Goal: Obtain resource: Obtain resource

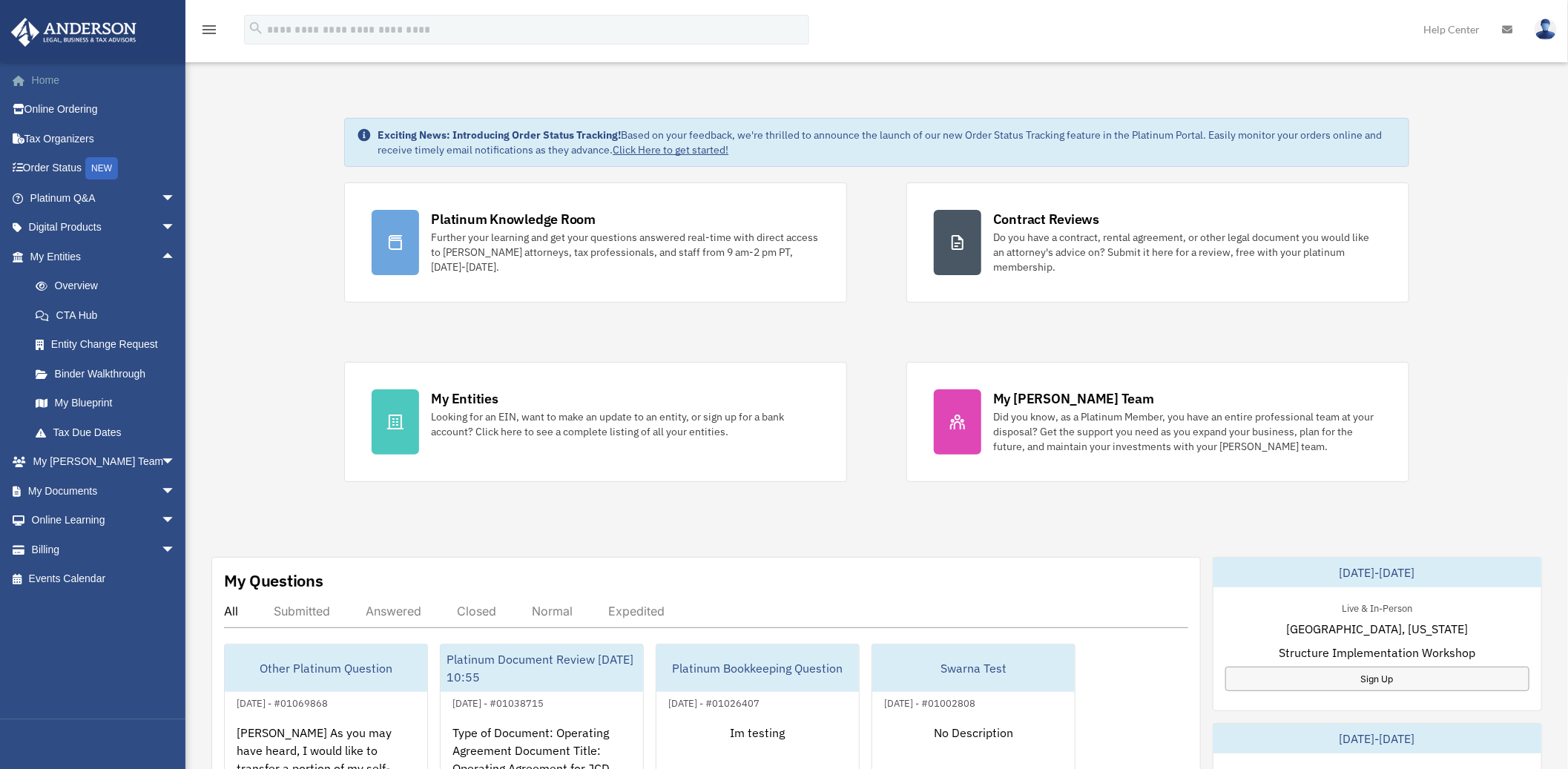
click at [59, 77] on link "Home" at bounding box center [104, 80] width 188 height 30
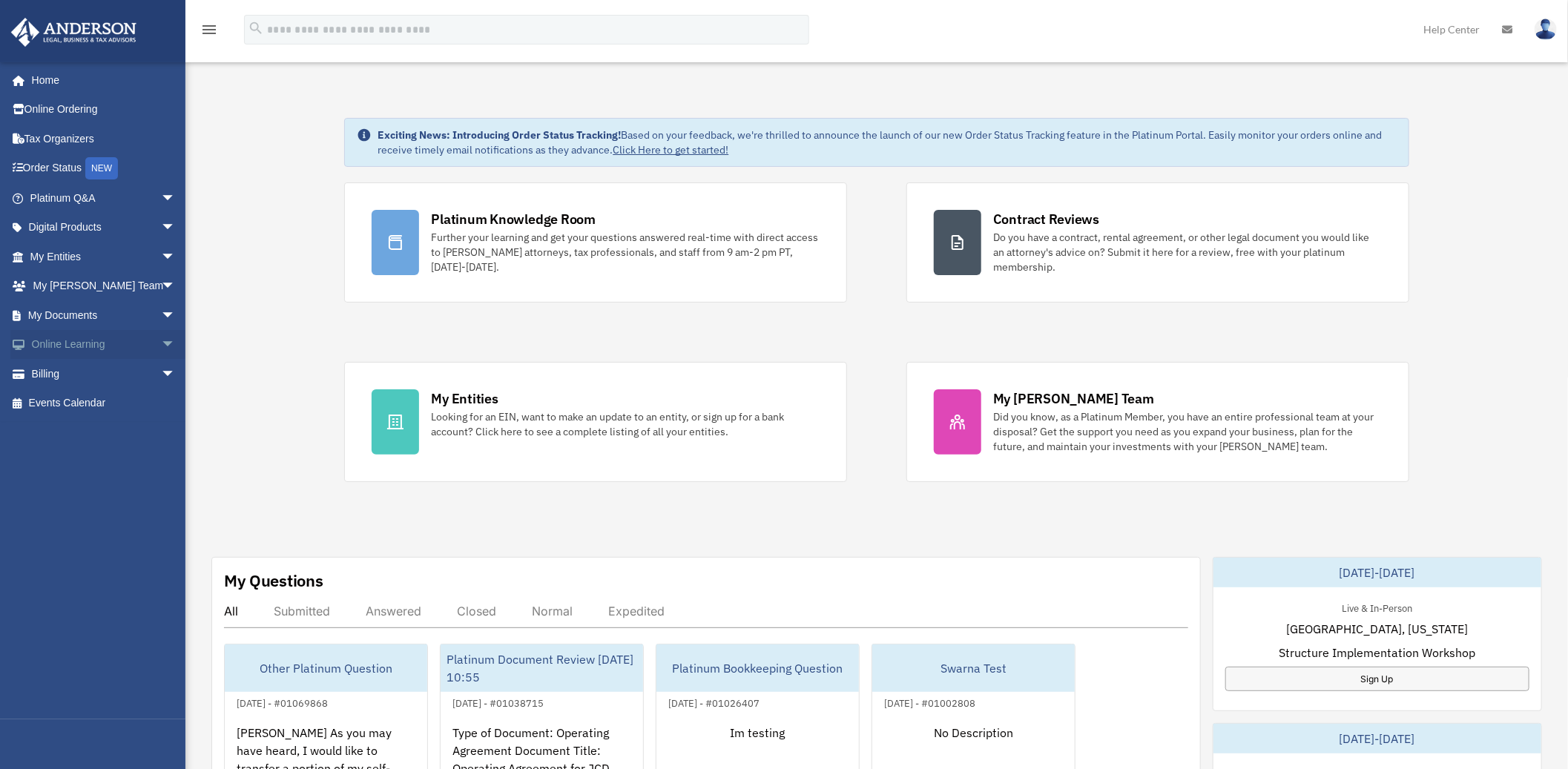
click at [166, 349] on span "arrow_drop_down" at bounding box center [176, 345] width 30 height 31
click at [161, 314] on span "arrow_drop_down" at bounding box center [176, 316] width 30 height 31
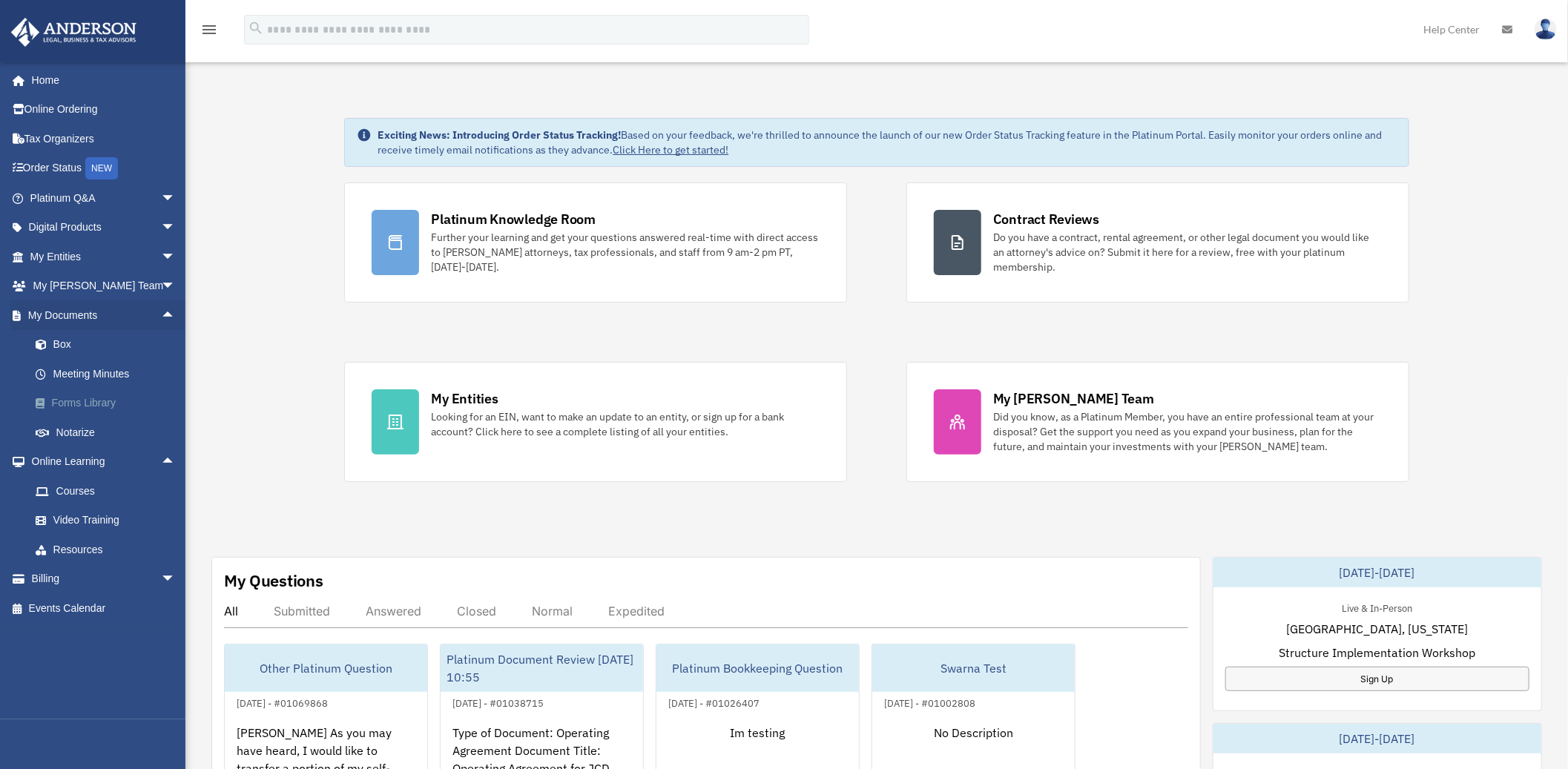
click at [92, 405] on link "Forms Library" at bounding box center [109, 403] width 177 height 30
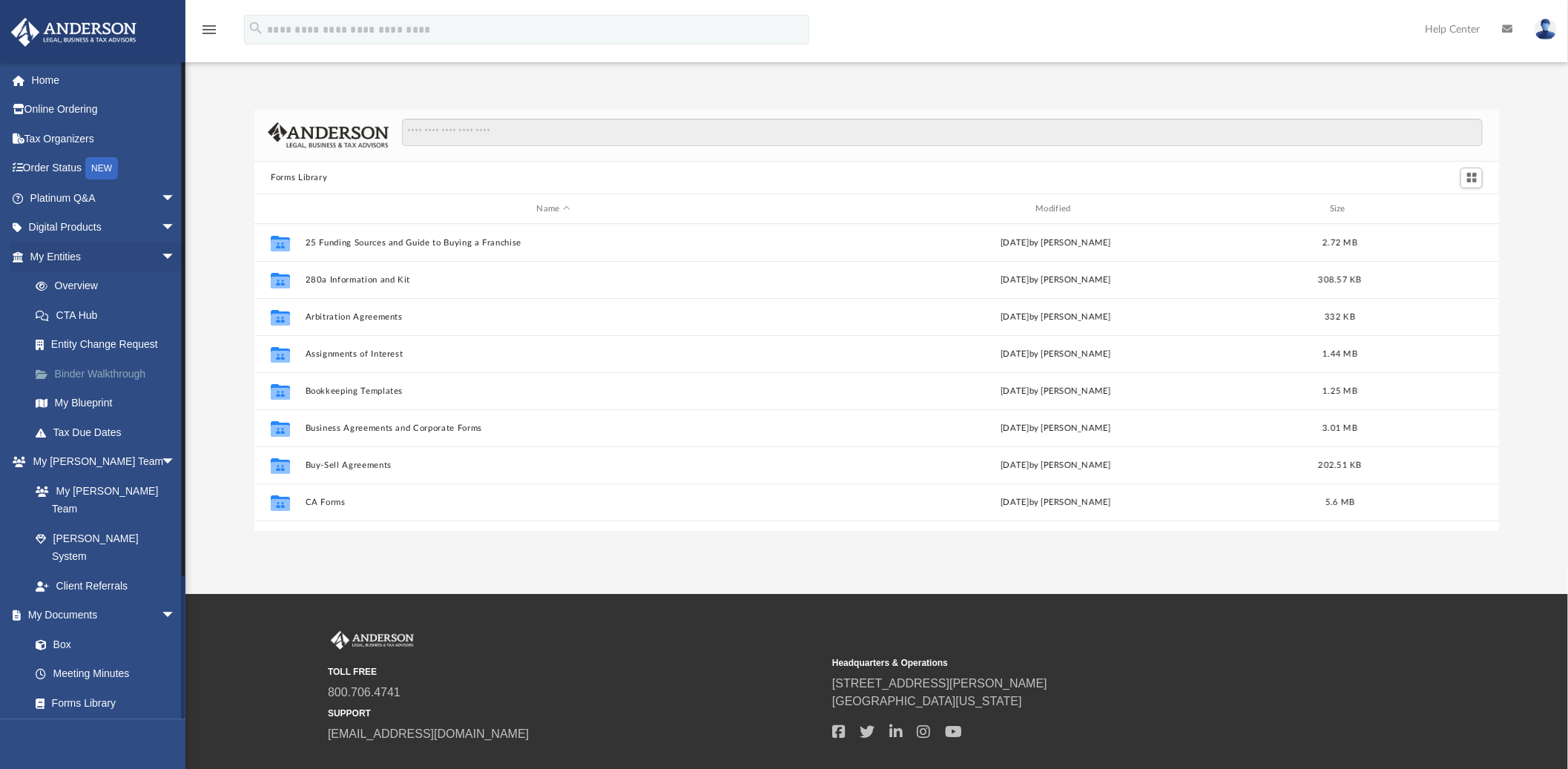
scroll to position [323, 1232]
click at [480, 125] on input "Search files and folders" at bounding box center [941, 132] width 1081 height 28
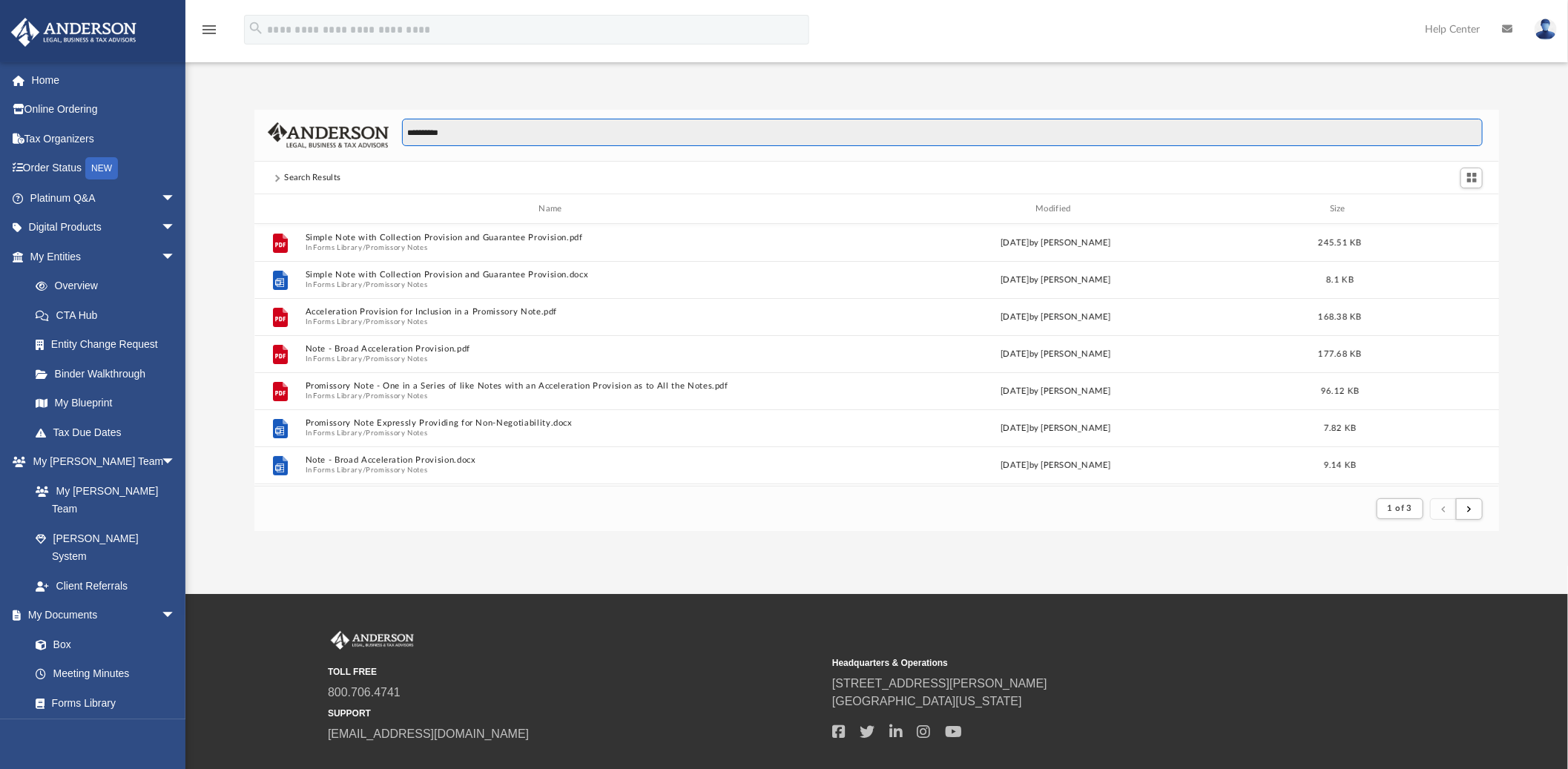
scroll to position [278, 1232]
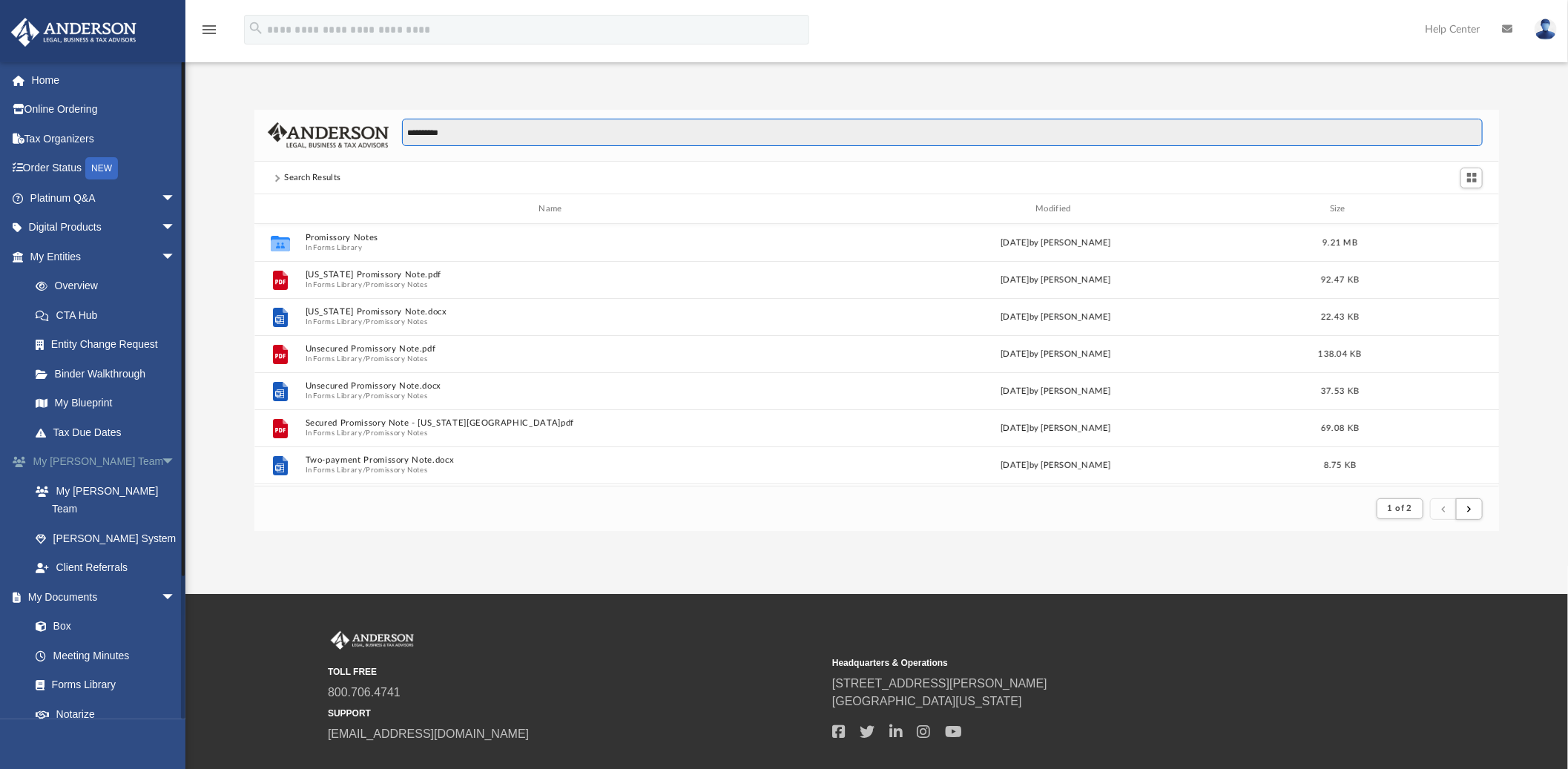
type input "**********"
click at [164, 463] on span "arrow_drop_down" at bounding box center [176, 463] width 30 height 31
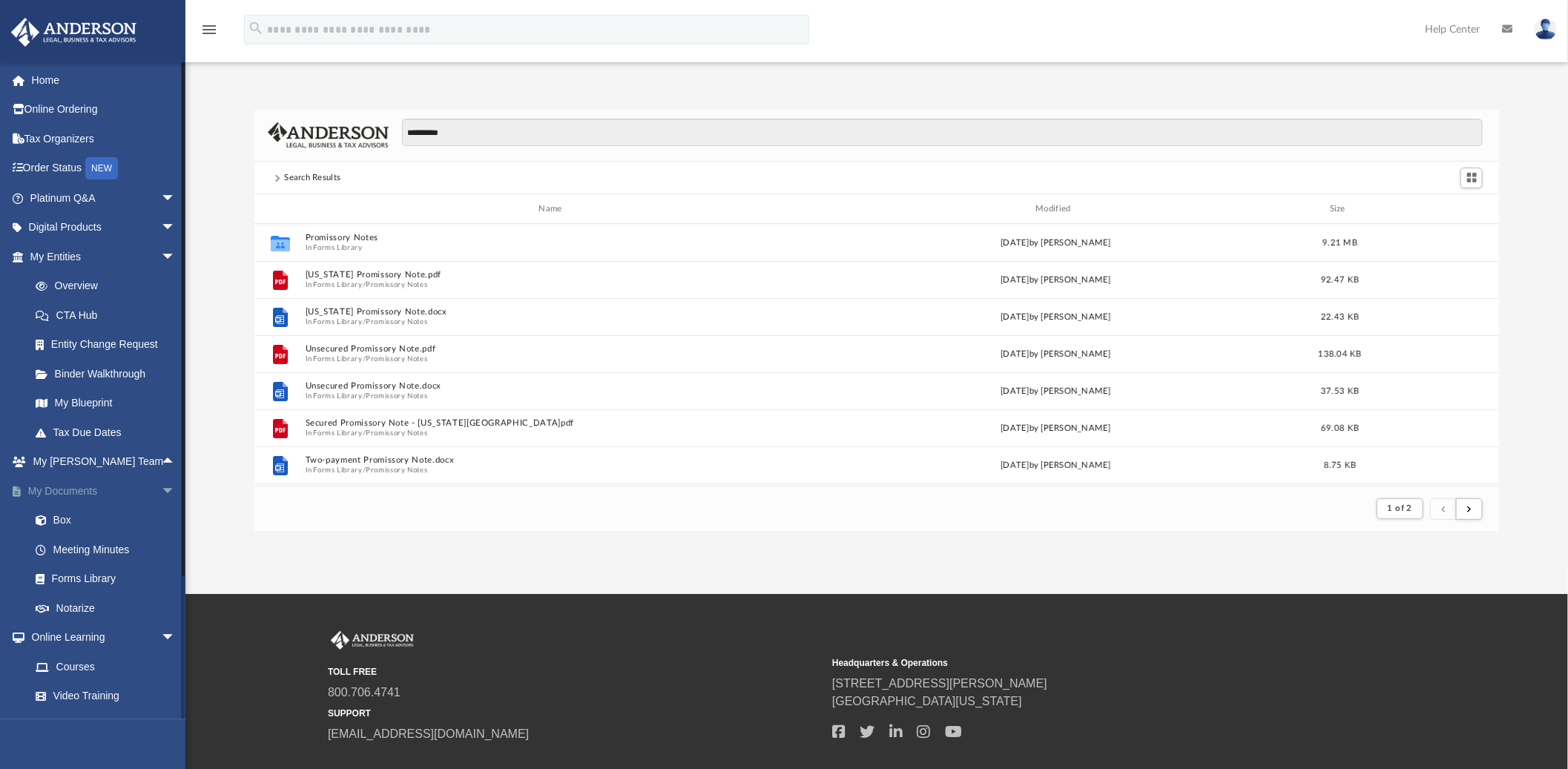
click at [161, 492] on span "arrow_drop_down" at bounding box center [176, 491] width 30 height 31
click at [161, 522] on span "arrow_drop_down" at bounding box center [176, 521] width 30 height 31
click at [161, 494] on span "arrow_drop_up" at bounding box center [176, 491] width 30 height 31
click at [161, 255] on span "arrow_drop_down" at bounding box center [176, 257] width 30 height 31
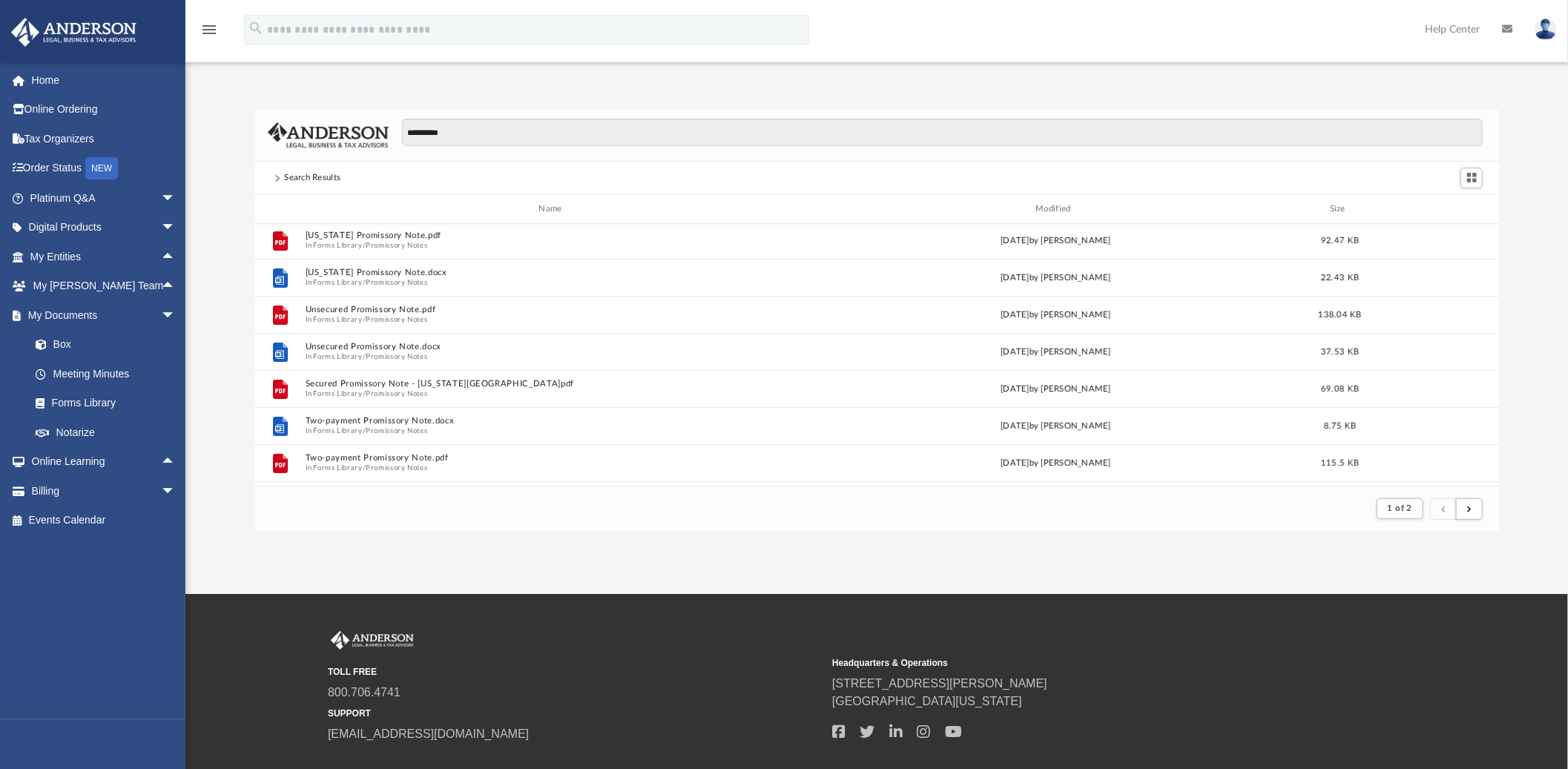
scroll to position [0, 0]
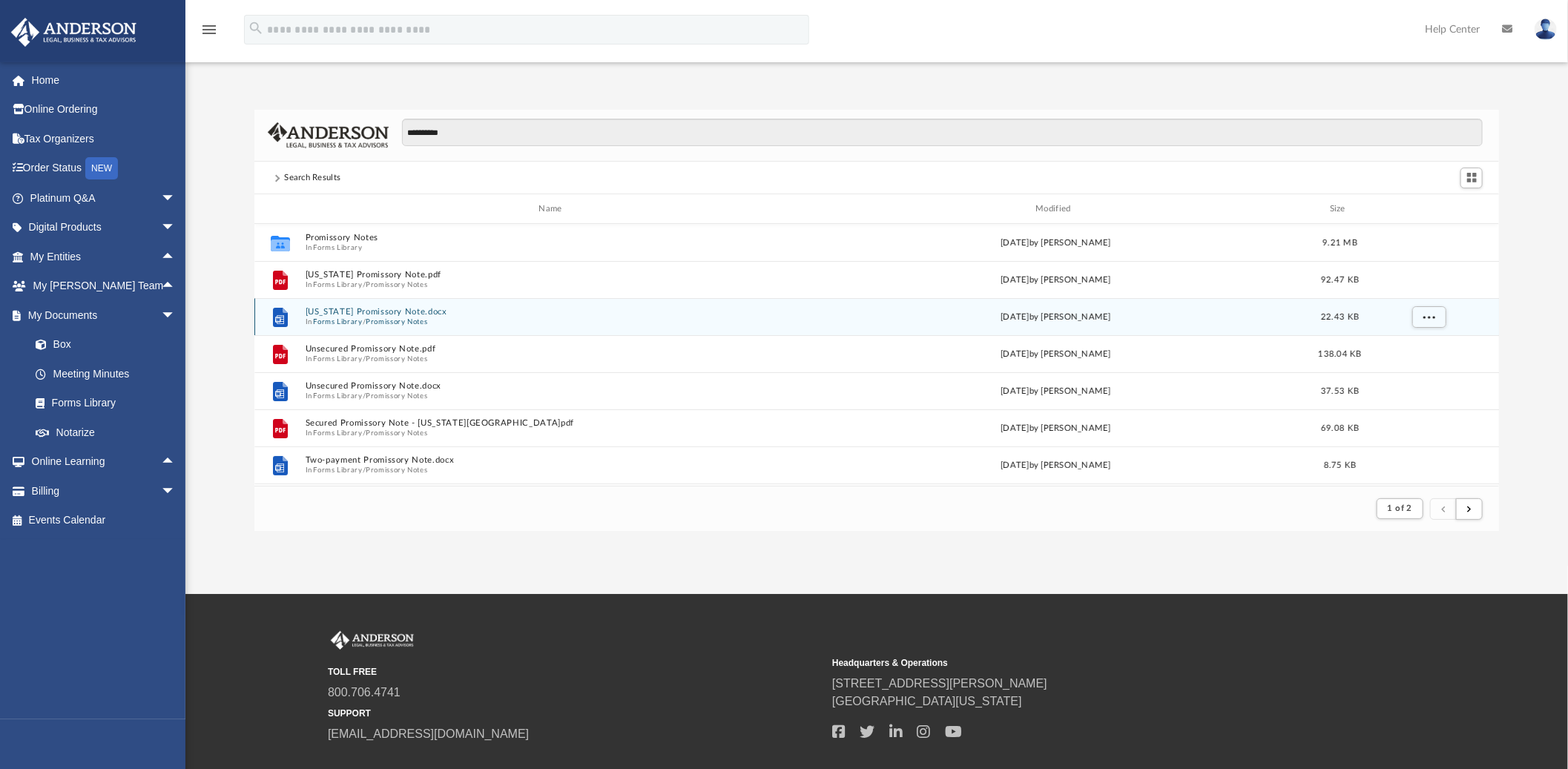
click at [354, 302] on div "File Illinois Promissory Note.docx In Forms Library / Promissory Notes Wed Oct …" at bounding box center [877, 317] width 1245 height 37
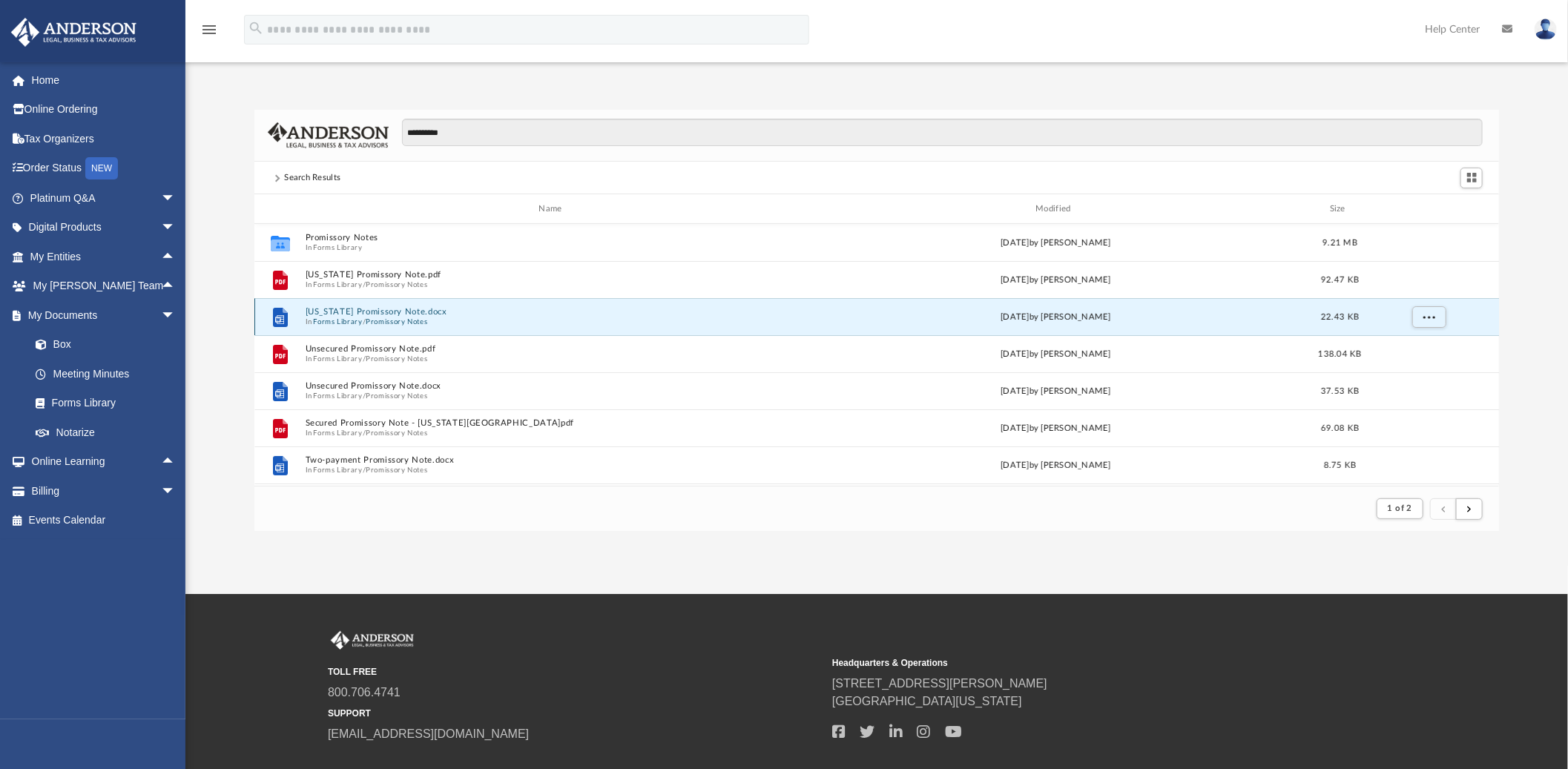
click at [354, 309] on button "Illinois Promissory Note.docx" at bounding box center [554, 312] width 496 height 9
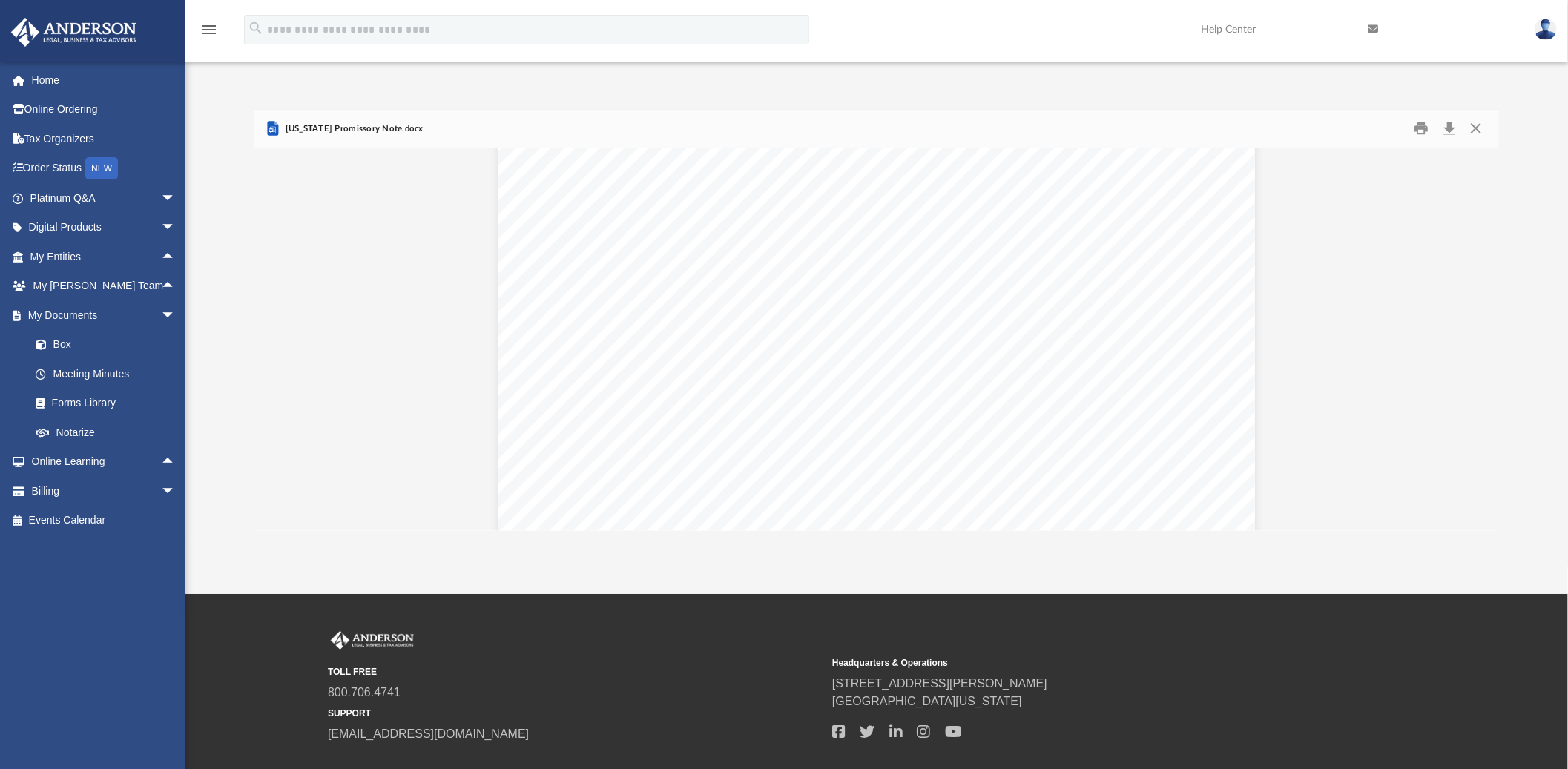
scroll to position [2619, 0]
click at [872, 379] on div "exceeding the limit for interest prescribed by law, then the amount of the Inte…" at bounding box center [876, 31] width 756 height 979
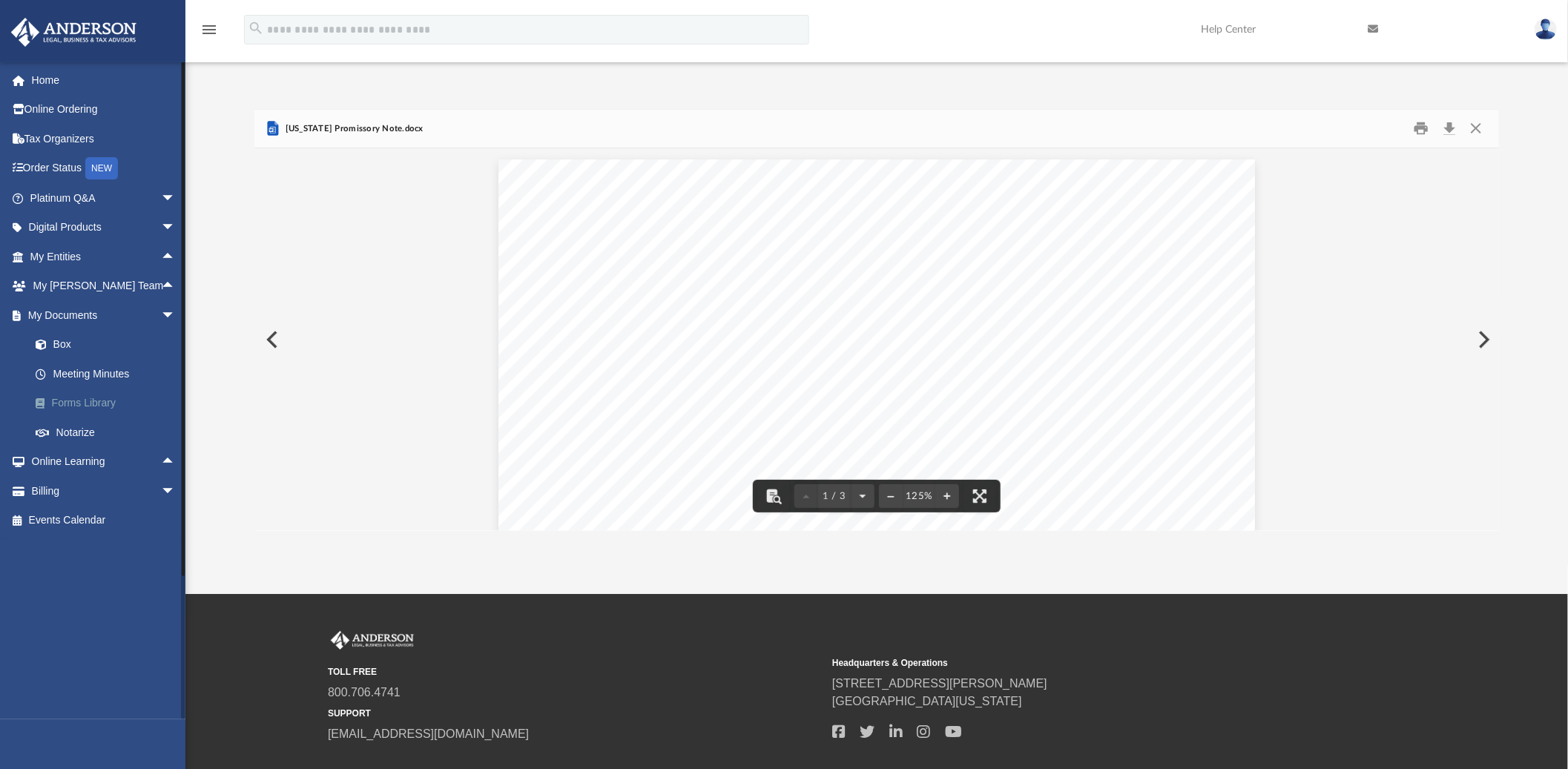
click at [93, 403] on link "Forms Library" at bounding box center [109, 403] width 177 height 30
click at [63, 403] on link "Forms Library" at bounding box center [109, 403] width 177 height 30
click at [1478, 127] on button "Close" at bounding box center [1475, 128] width 26 height 23
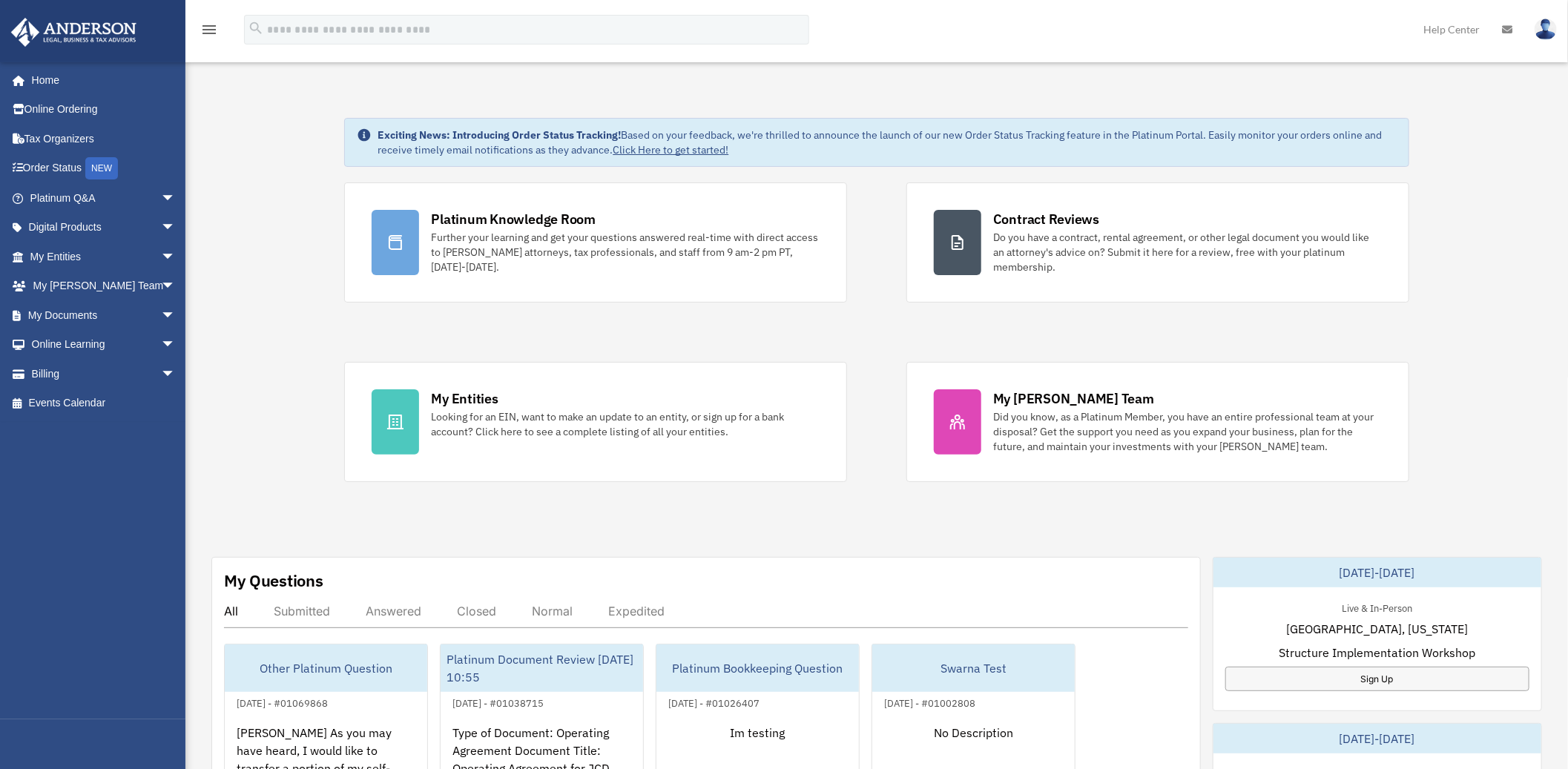
click at [1546, 35] on img at bounding box center [1545, 29] width 22 height 21
click at [1249, 125] on link "Logout" at bounding box center [1323, 130] width 149 height 31
click at [161, 314] on span "arrow_drop_down" at bounding box center [176, 316] width 30 height 31
click at [272, 321] on div "Exciting News: Introducing Order Status Tracking! Based on your feedback, we're…" at bounding box center [876, 747] width 1405 height 1333
click at [94, 396] on link "Forms Library" at bounding box center [109, 403] width 177 height 30
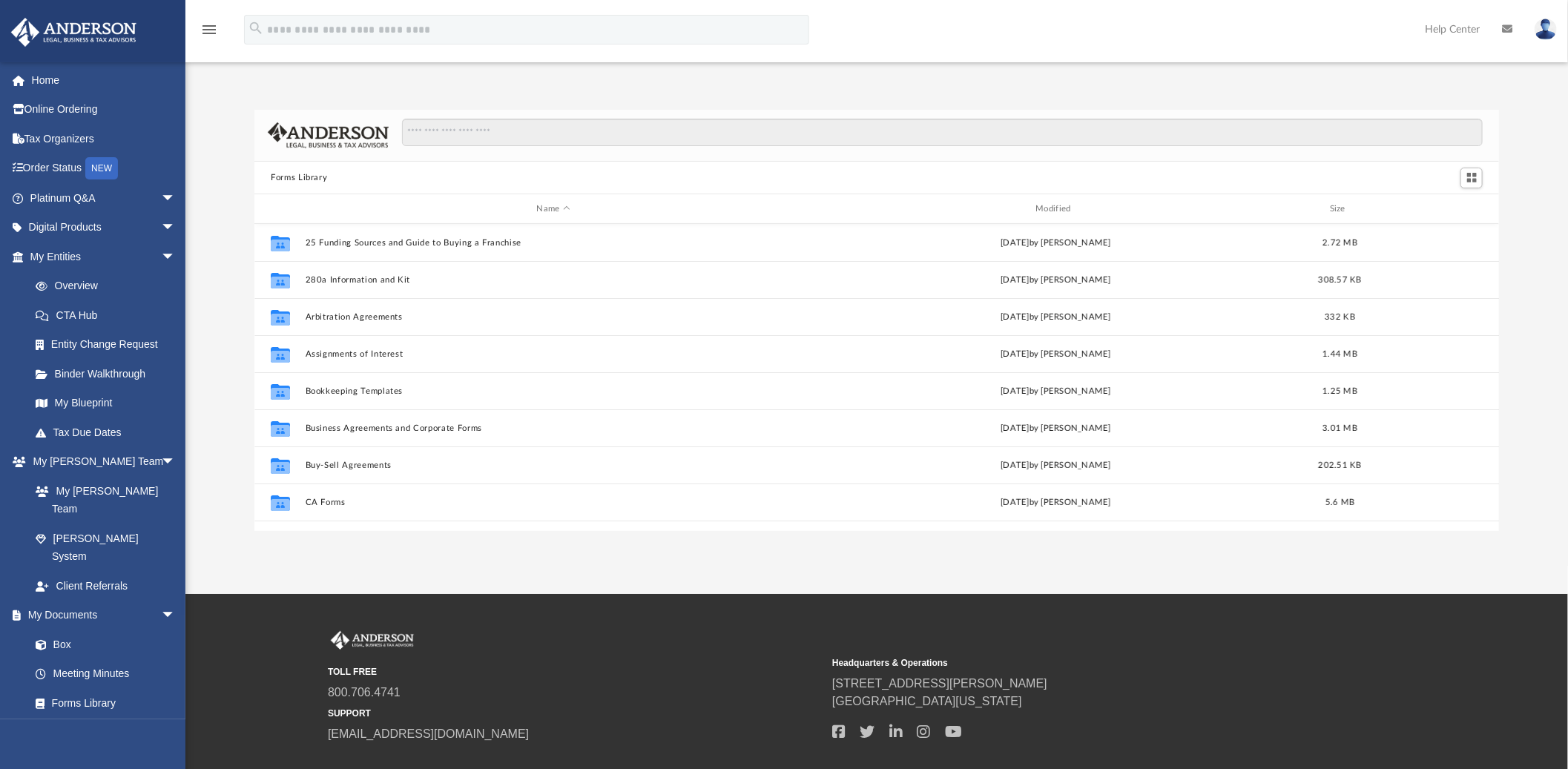
scroll to position [323, 1232]
click at [464, 128] on input "Search files and folders" at bounding box center [941, 132] width 1081 height 28
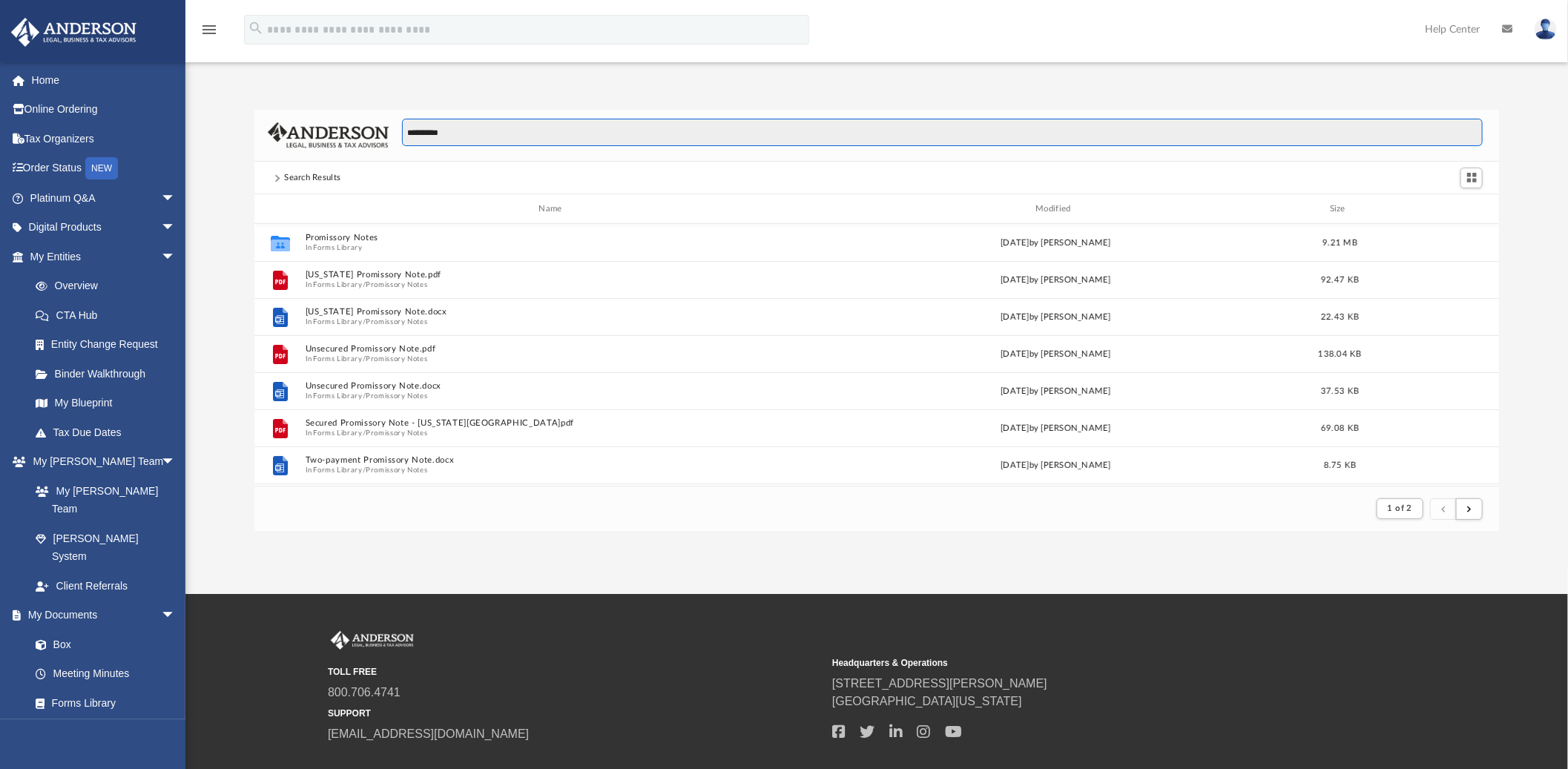
scroll to position [278, 1232]
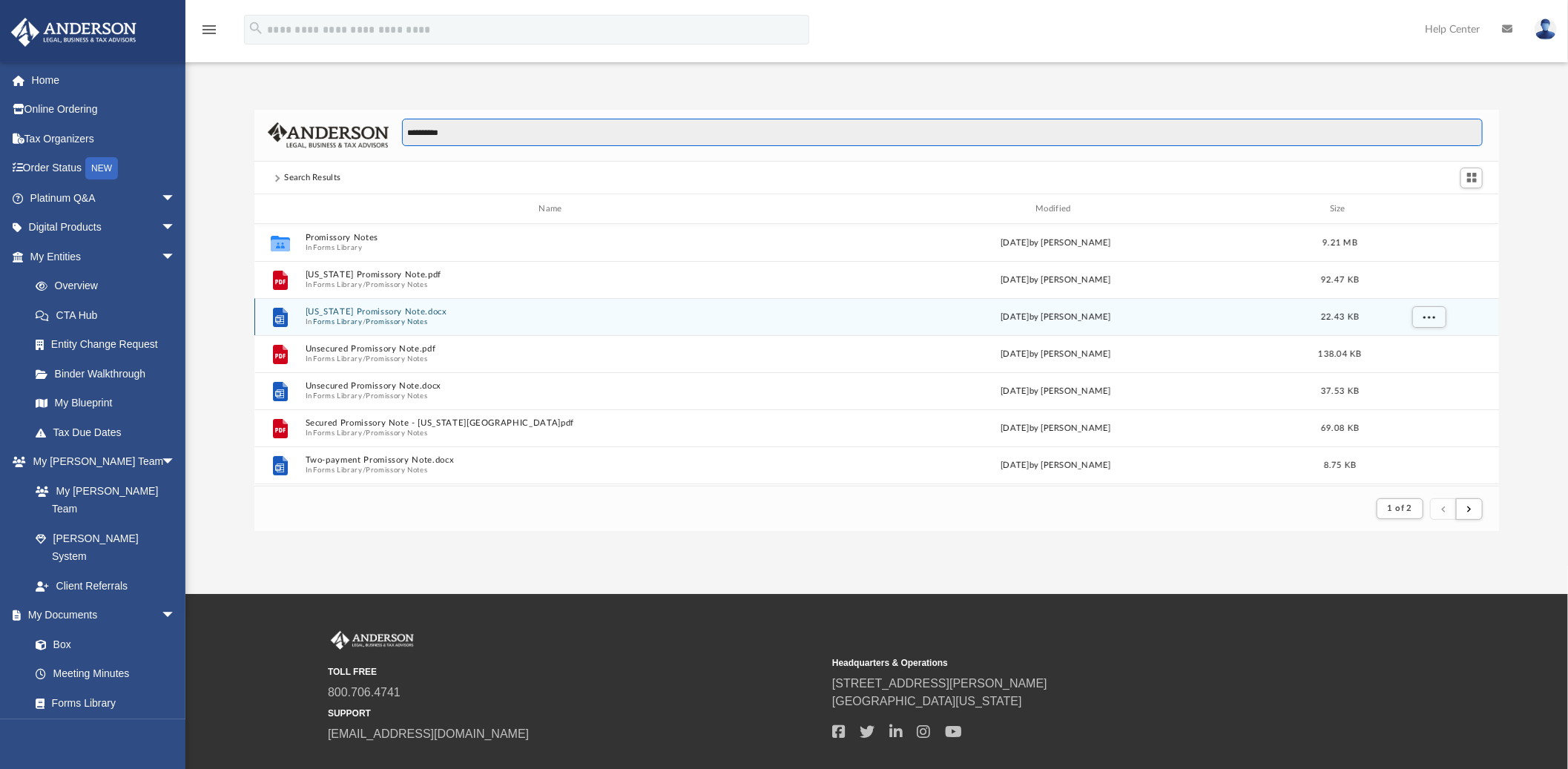
type input "**********"
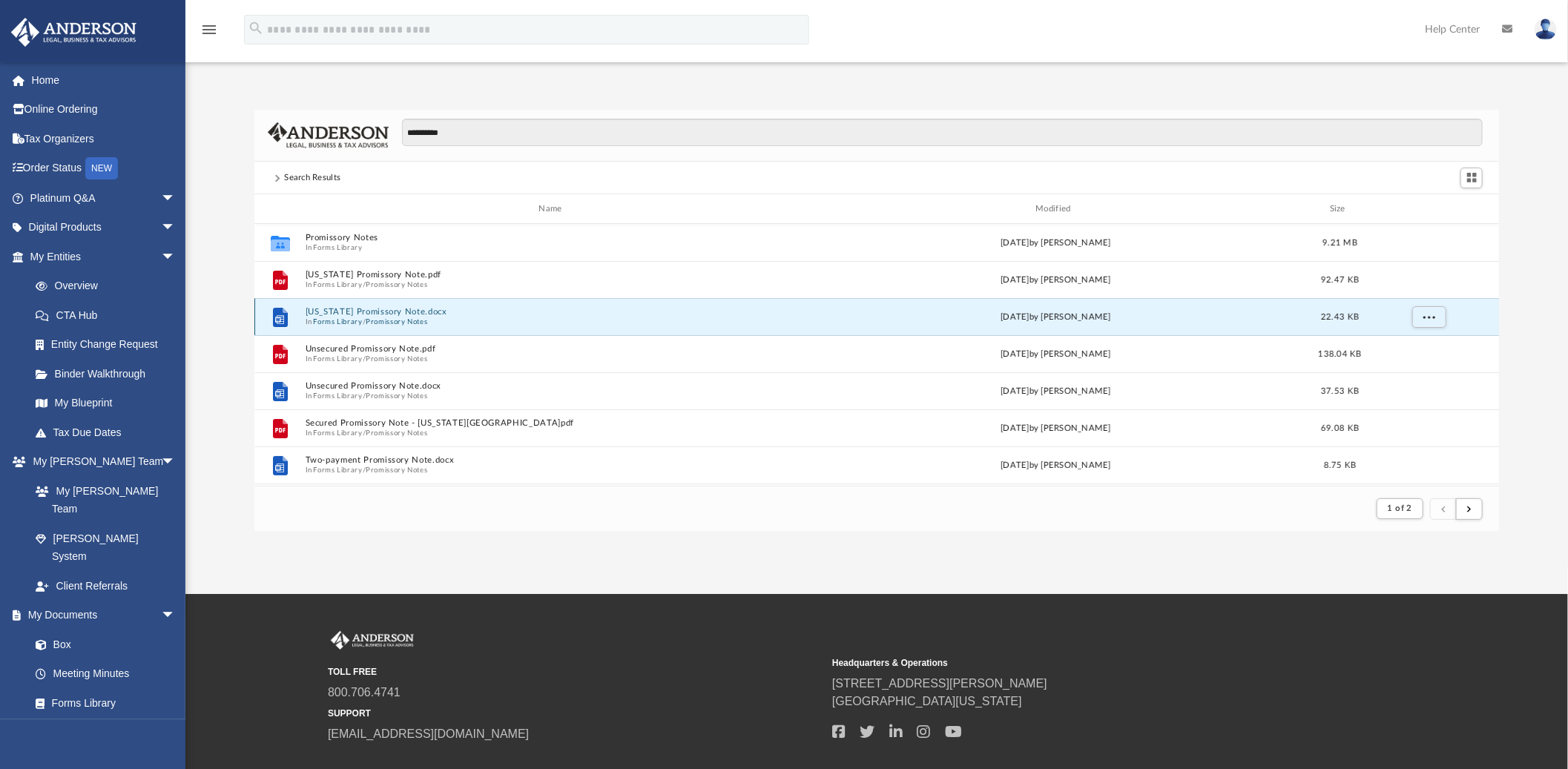
click at [374, 310] on button "Illinois Promissory Note.docx" at bounding box center [554, 312] width 496 height 9
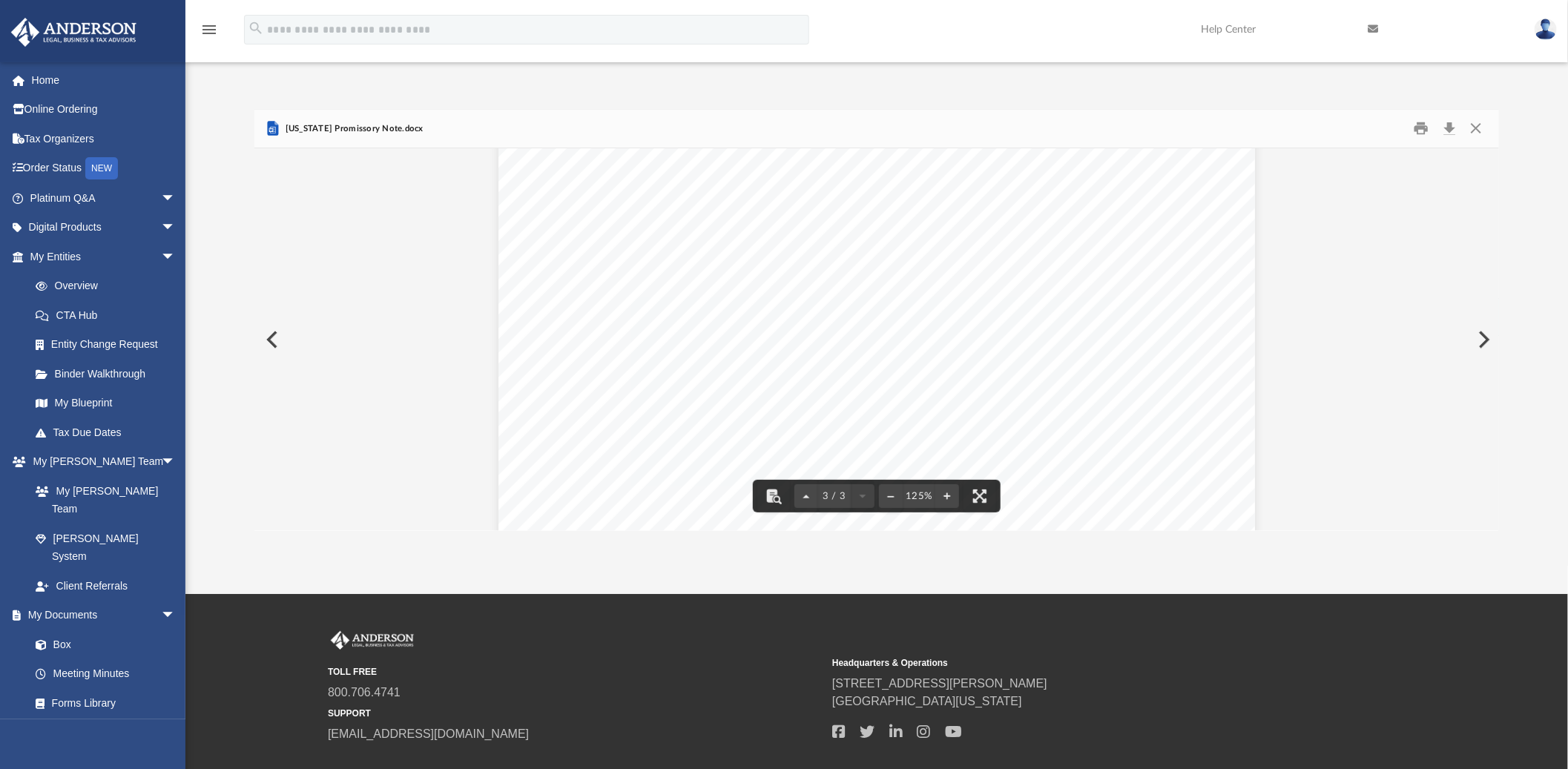
scroll to position [2619, 0]
click at [1466, 128] on button "Close" at bounding box center [1475, 128] width 26 height 23
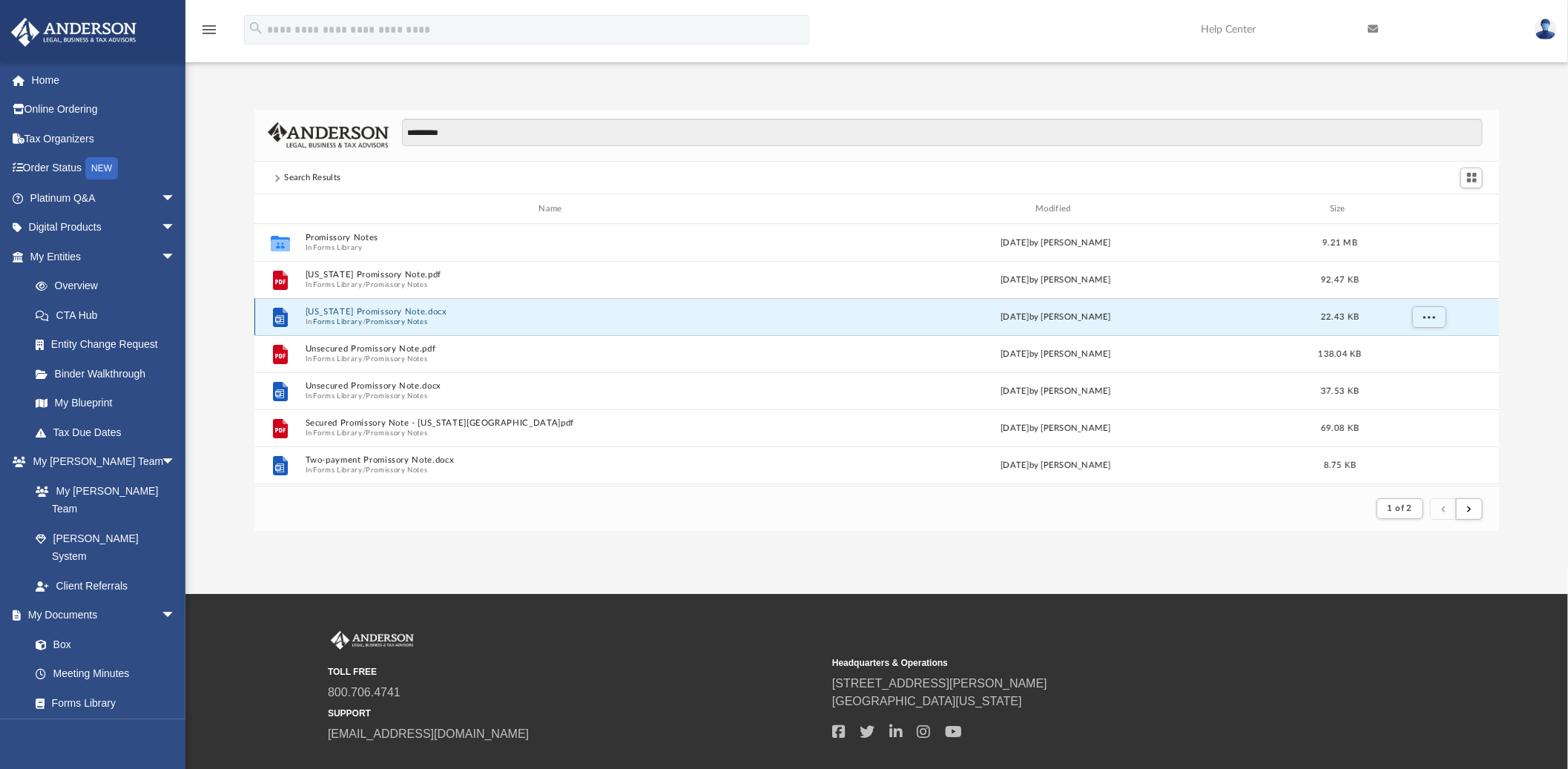
click at [402, 317] on button "Promissory Notes" at bounding box center [396, 322] width 62 height 9
click at [375, 320] on button "Illinois Promissory Note.docx" at bounding box center [554, 317] width 496 height 9
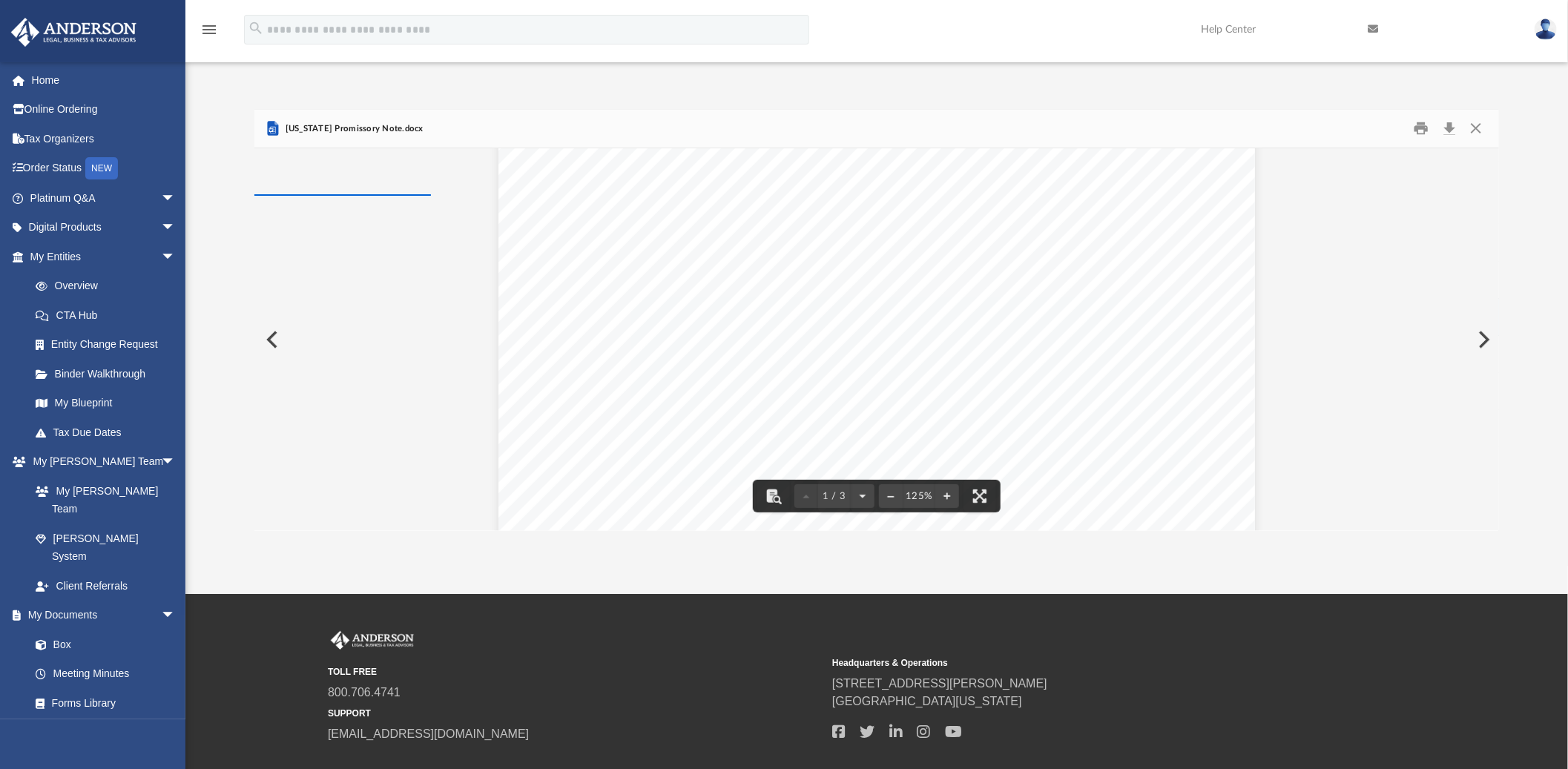
scroll to position [0, 0]
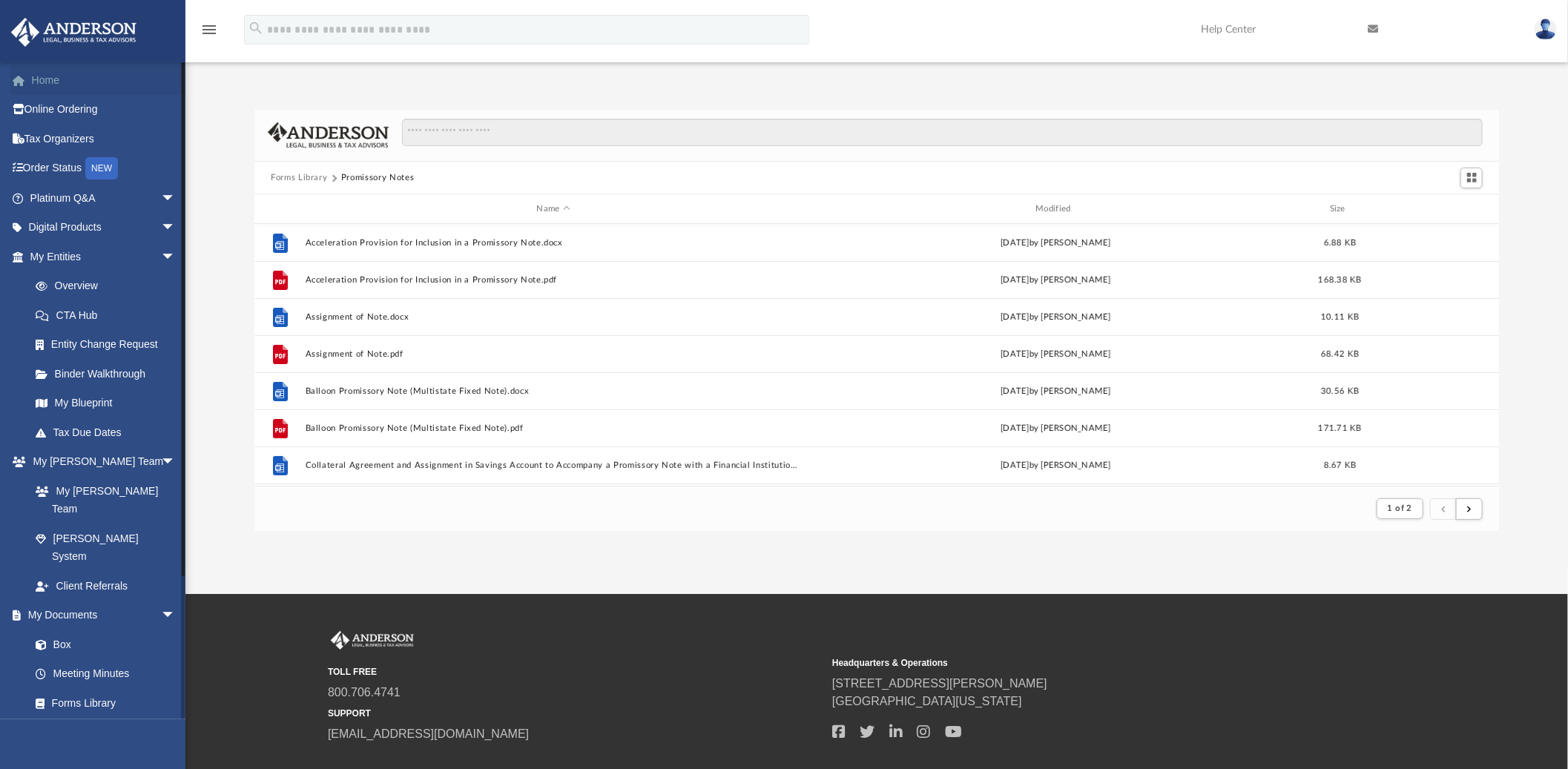
click at [42, 77] on link "Home" at bounding box center [104, 80] width 188 height 30
